Goal: Obtain resource: Download file/media

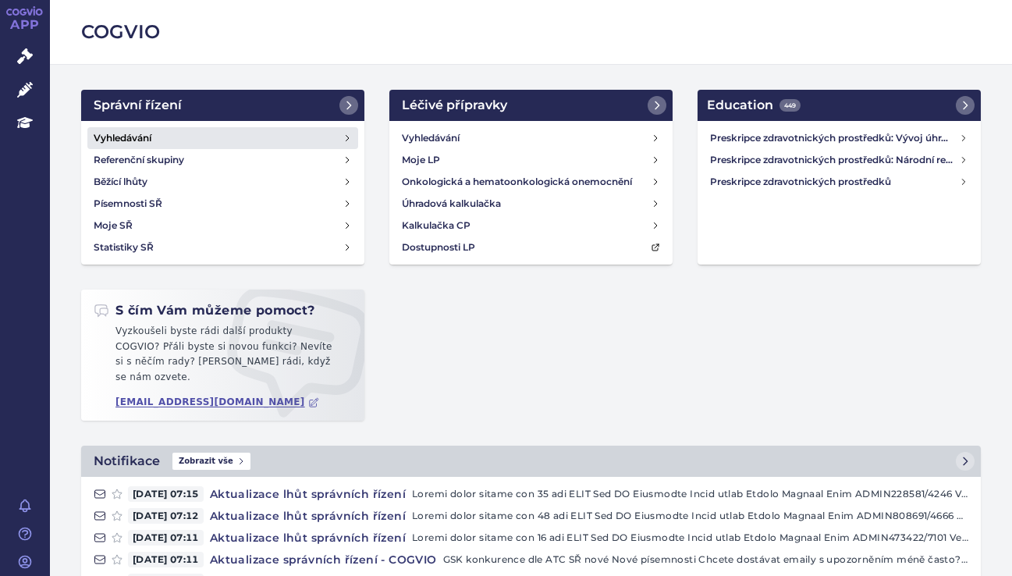
click at [119, 141] on h4 "Vyhledávání" at bounding box center [123, 138] width 58 height 16
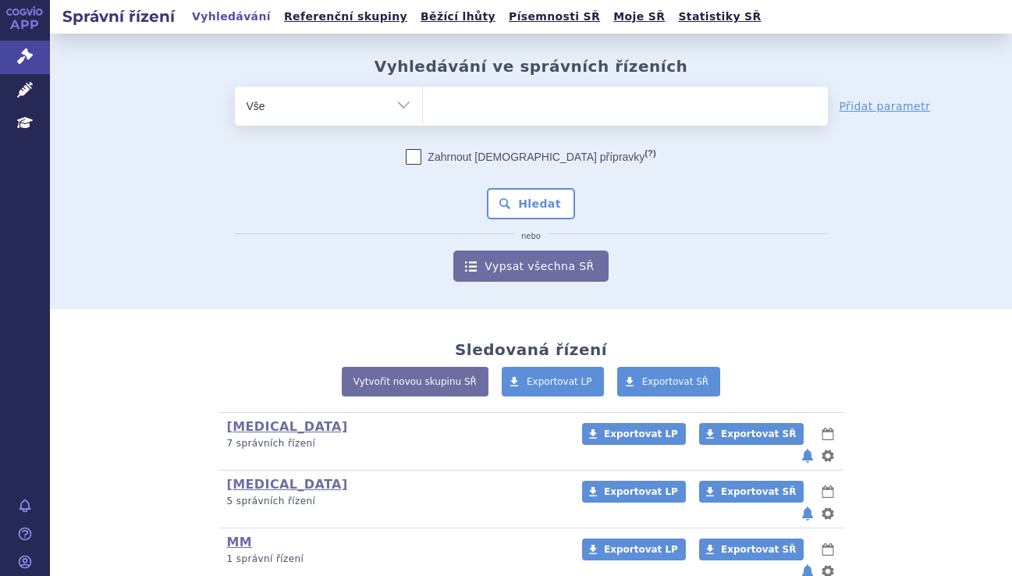
click at [503, 108] on ul at bounding box center [625, 103] width 405 height 33
click at [423, 108] on select at bounding box center [422, 105] width 1 height 39
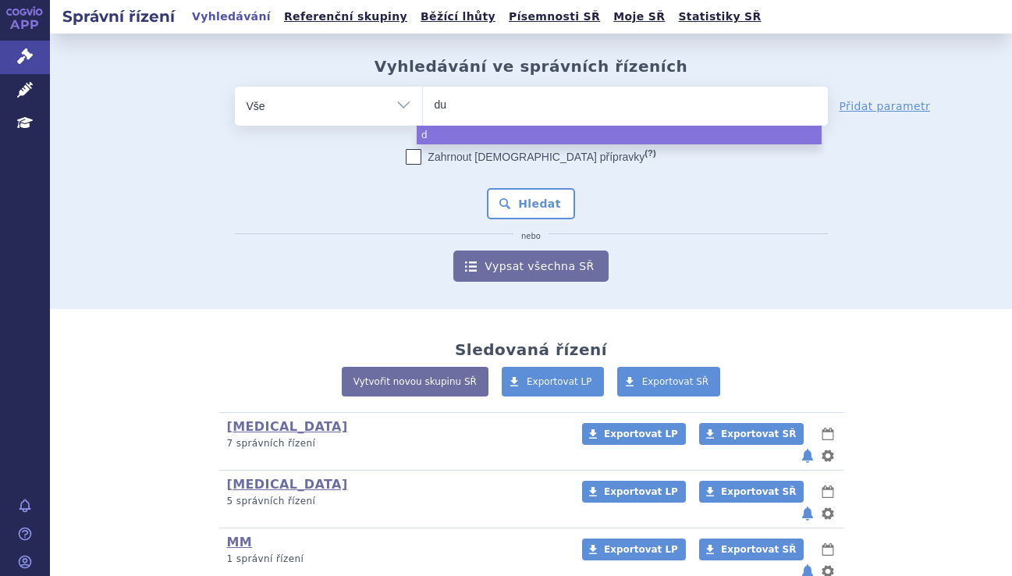
type input "dup"
type input "dupi"
type input "dupixe"
type input "[MEDICAL_DATA]"
select select "[MEDICAL_DATA]"
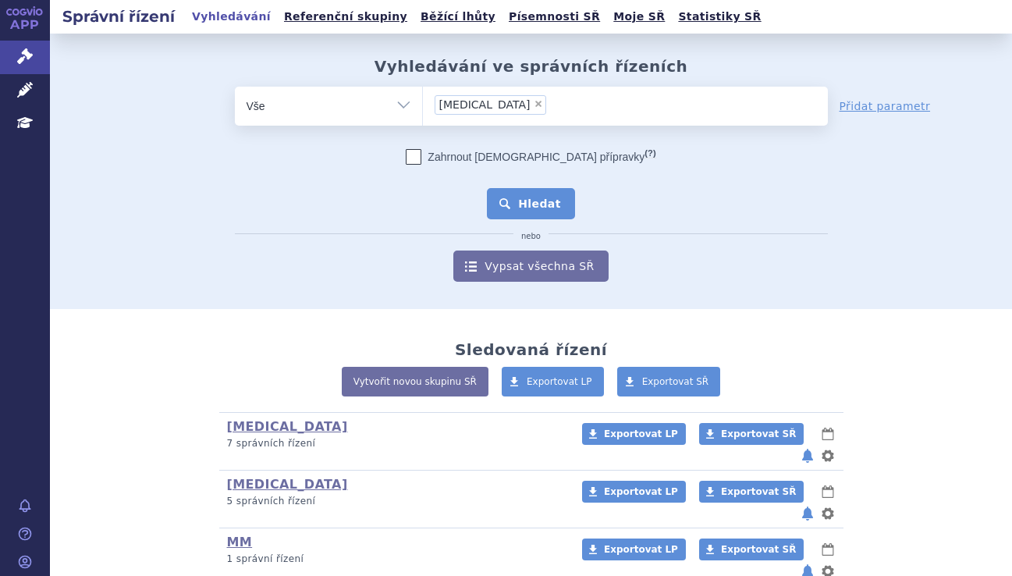
click at [533, 203] on button "Hledat" at bounding box center [531, 203] width 88 height 31
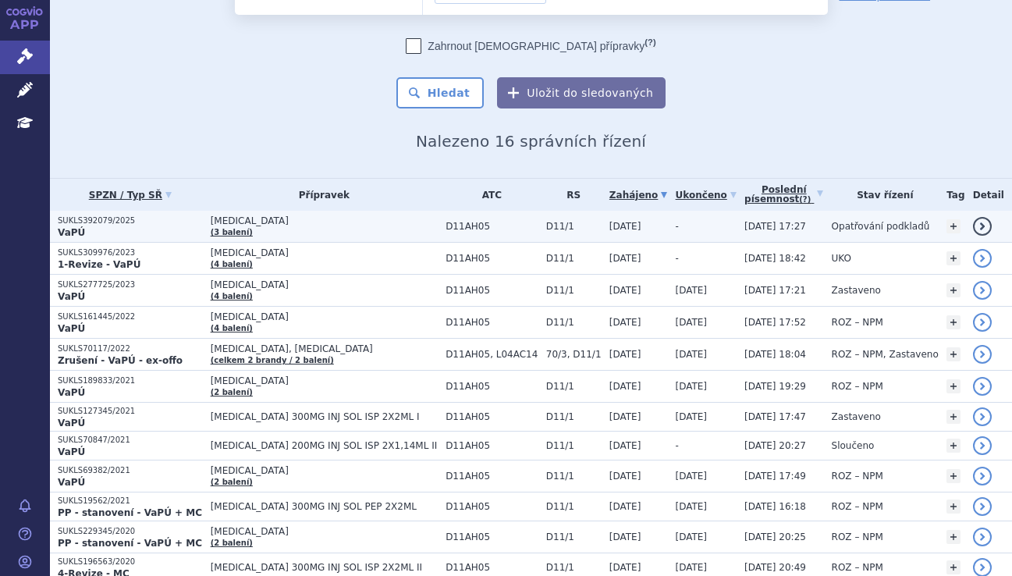
scroll to position [82, 0]
click at [307, 224] on span "DUPIXENT" at bounding box center [324, 219] width 227 height 11
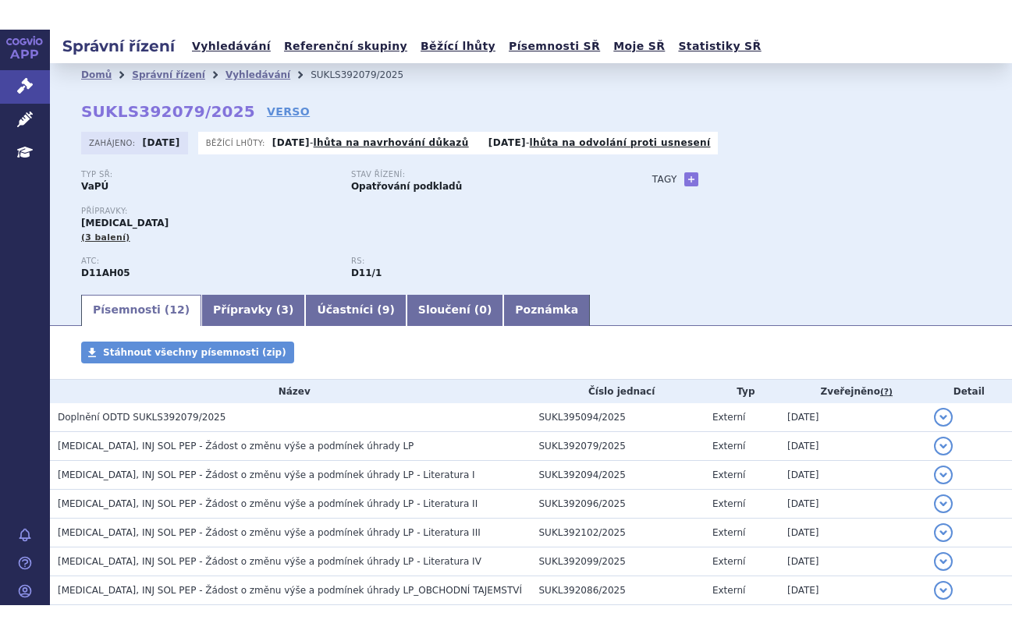
scroll to position [238, 0]
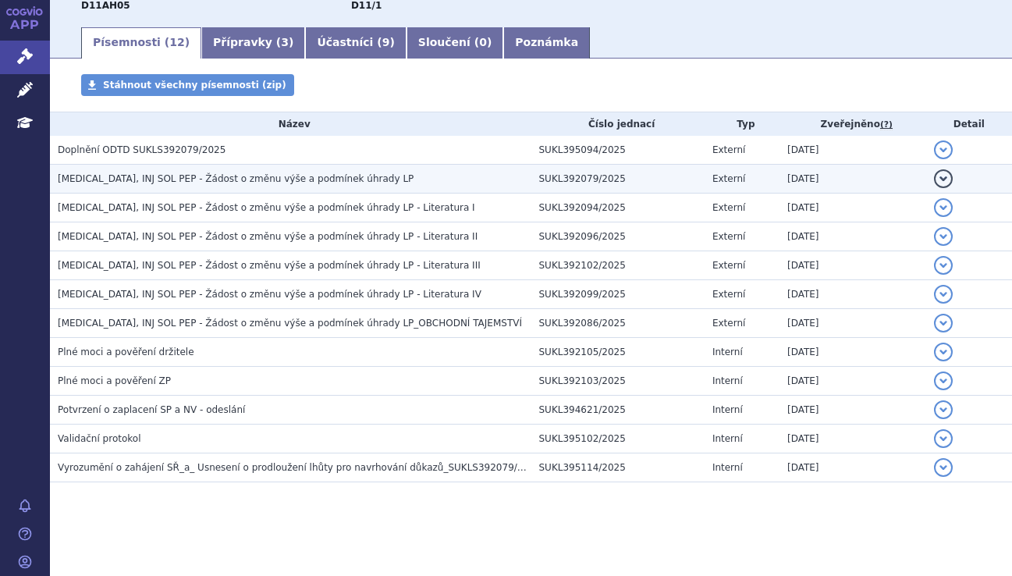
click at [387, 183] on h3 "DUPIXENT, INJ SOL PEP - Žádost o změnu výše a podmínek úhrady LP" at bounding box center [294, 179] width 473 height 16
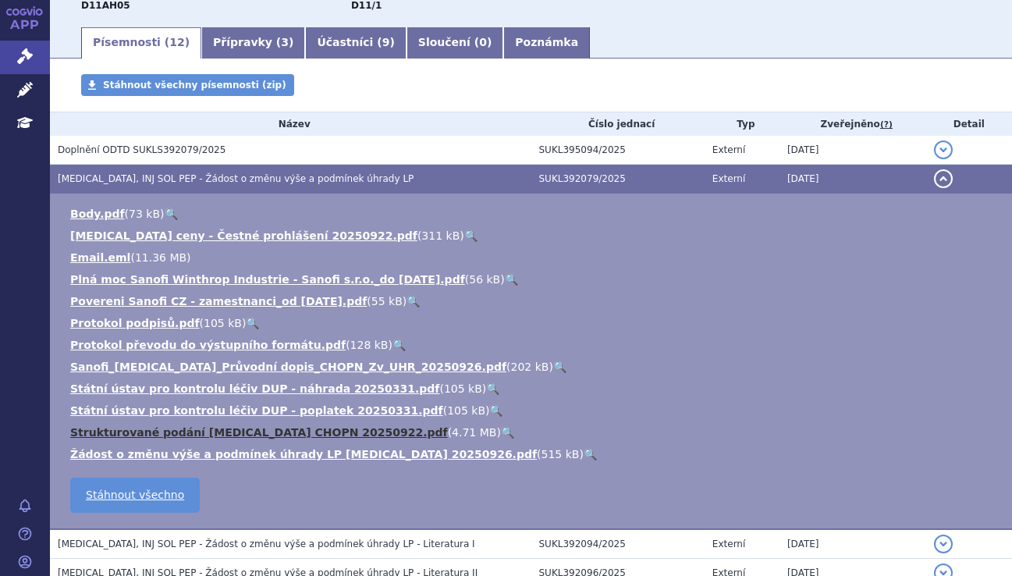
click at [334, 431] on link "Strukturované podání DUPIXENT CHOPN 20250922.pdf" at bounding box center [258, 432] width 377 height 12
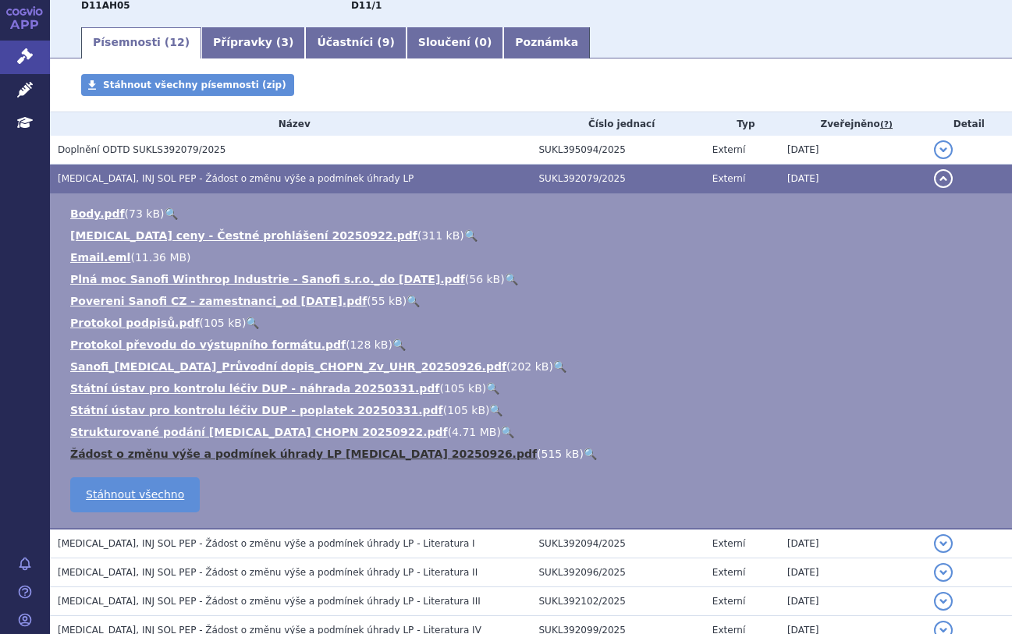
click at [261, 451] on link "Žádost o změnu výše a podmínek úhrady LP DUPIXENT 20250926.pdf" at bounding box center [303, 454] width 466 height 12
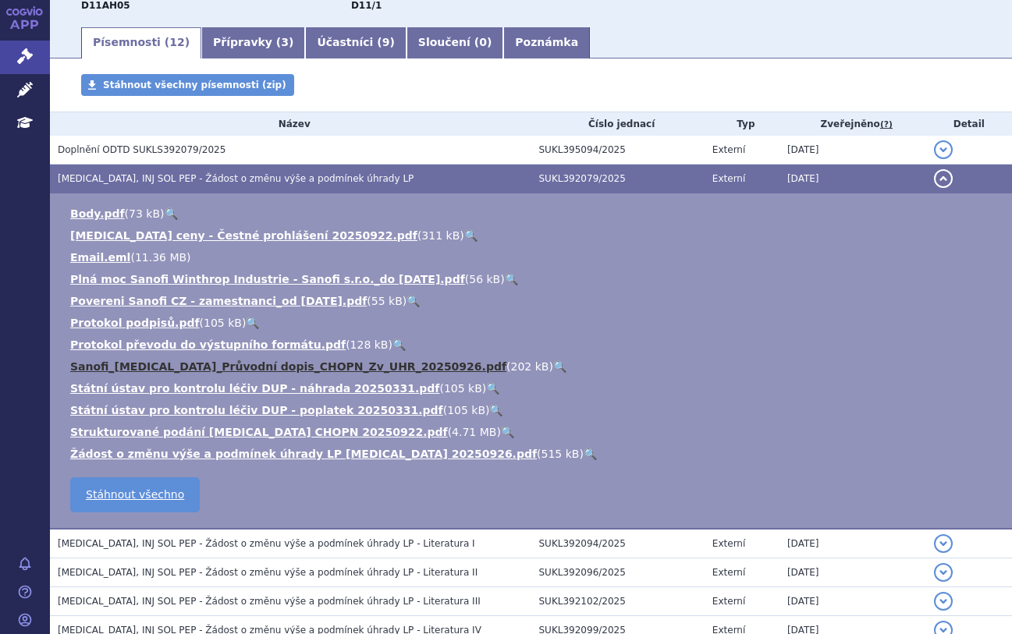
click at [255, 361] on link "Sanofi_DUPIXENT_Průvodní dopis_CHOPN_Zv_UHR_20250926.pdf" at bounding box center [288, 366] width 436 height 12
